Goal: Entertainment & Leisure: Consume media (video, audio)

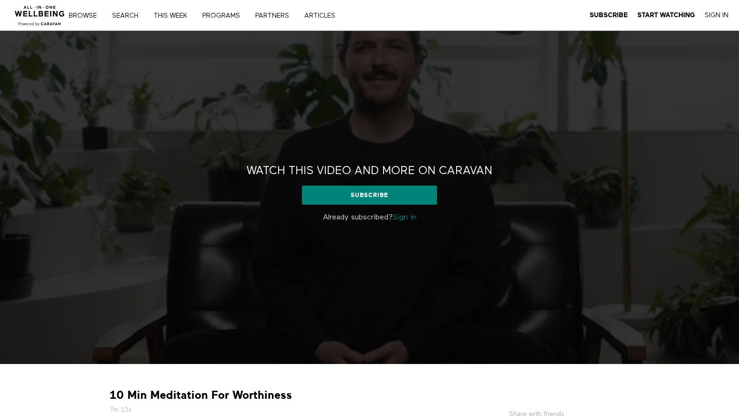
click at [271, 388] on strong "10 Min Meditation For Worthiness" at bounding box center [201, 395] width 182 height 15
